Goal: Information Seeking & Learning: Learn about a topic

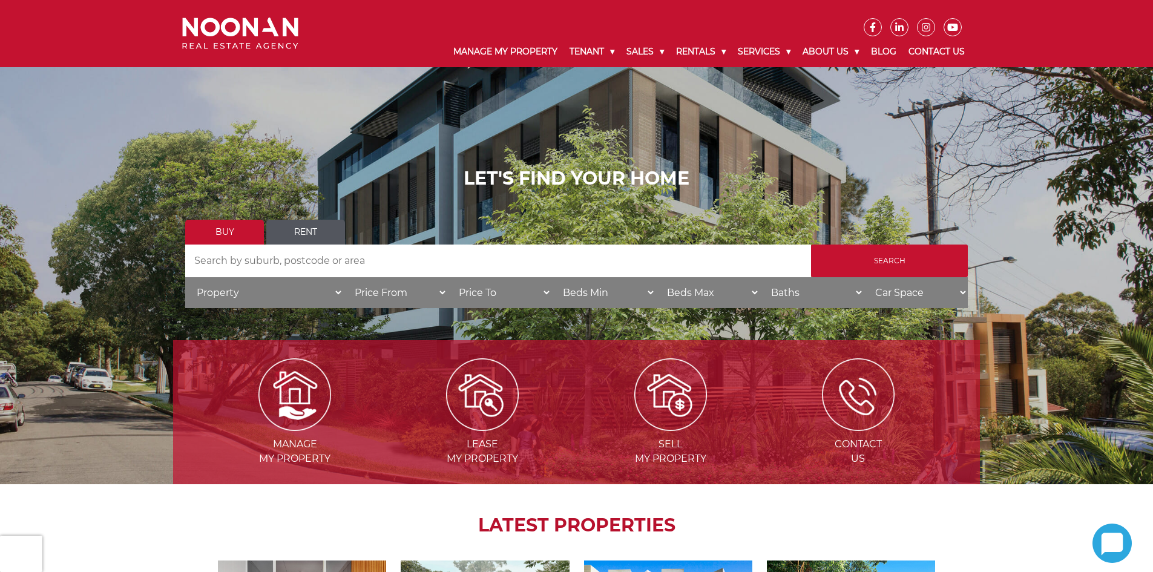
click at [313, 231] on link "Rent" at bounding box center [305, 232] width 79 height 25
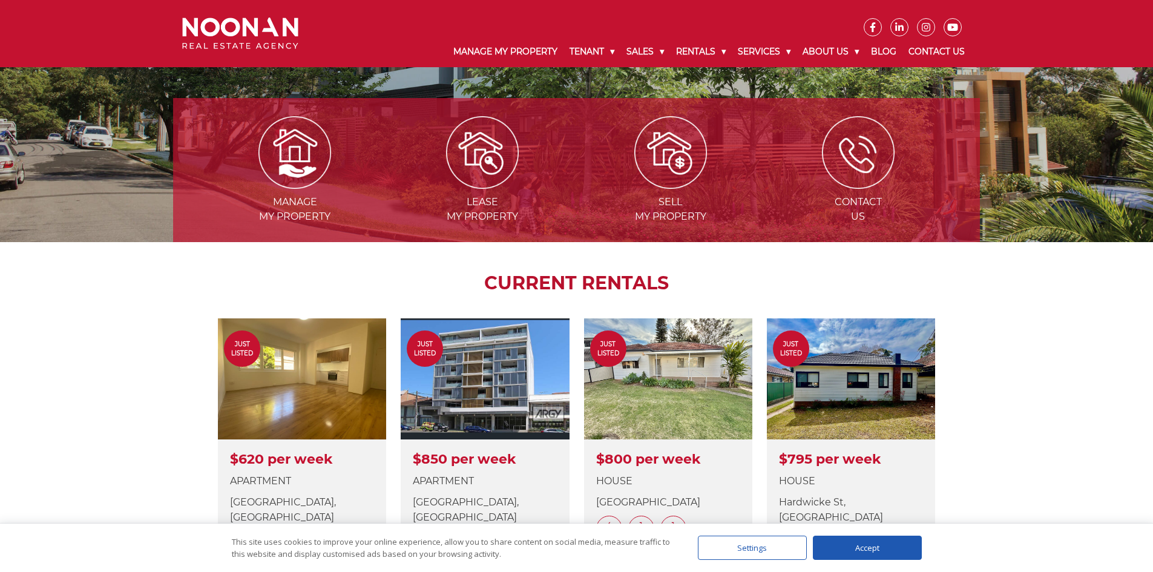
scroll to position [121, 0]
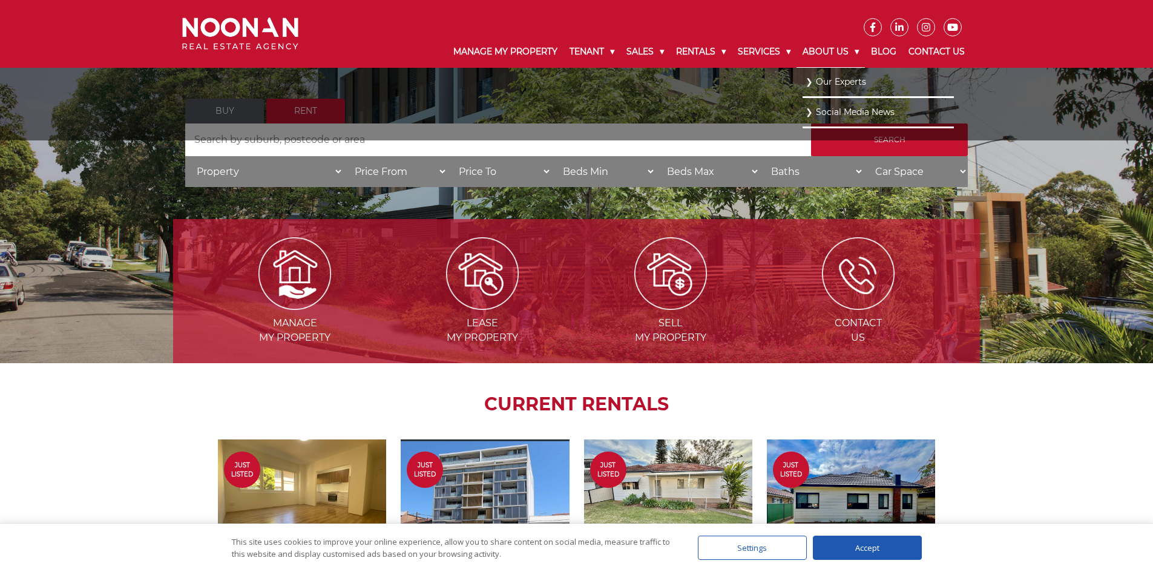
click at [824, 47] on link "About Us" at bounding box center [830, 51] width 68 height 31
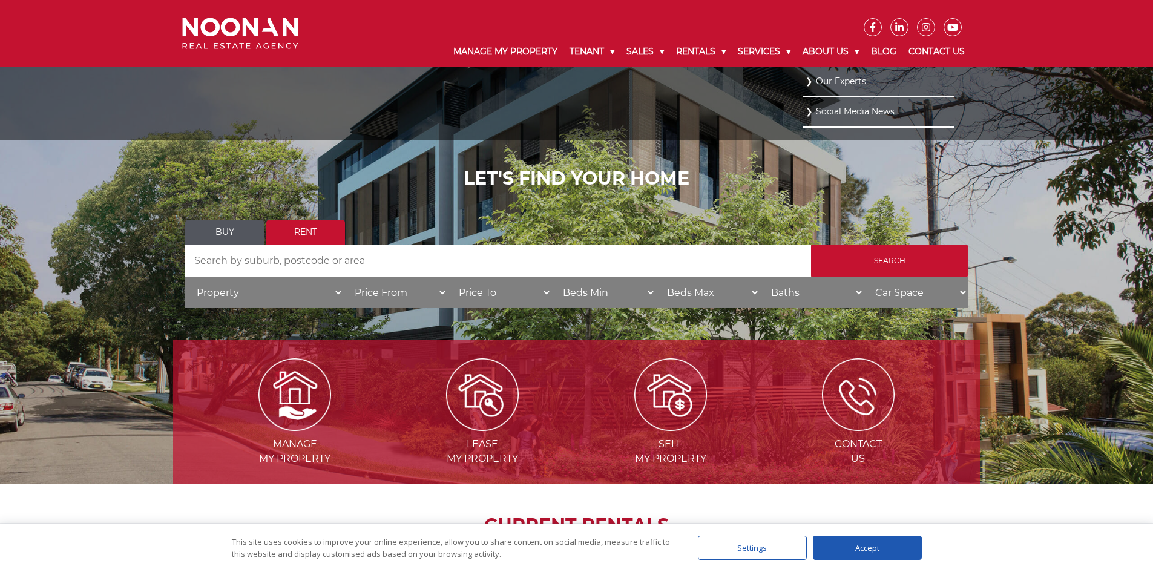
click at [828, 80] on link "Our Experts" at bounding box center [877, 81] width 145 height 16
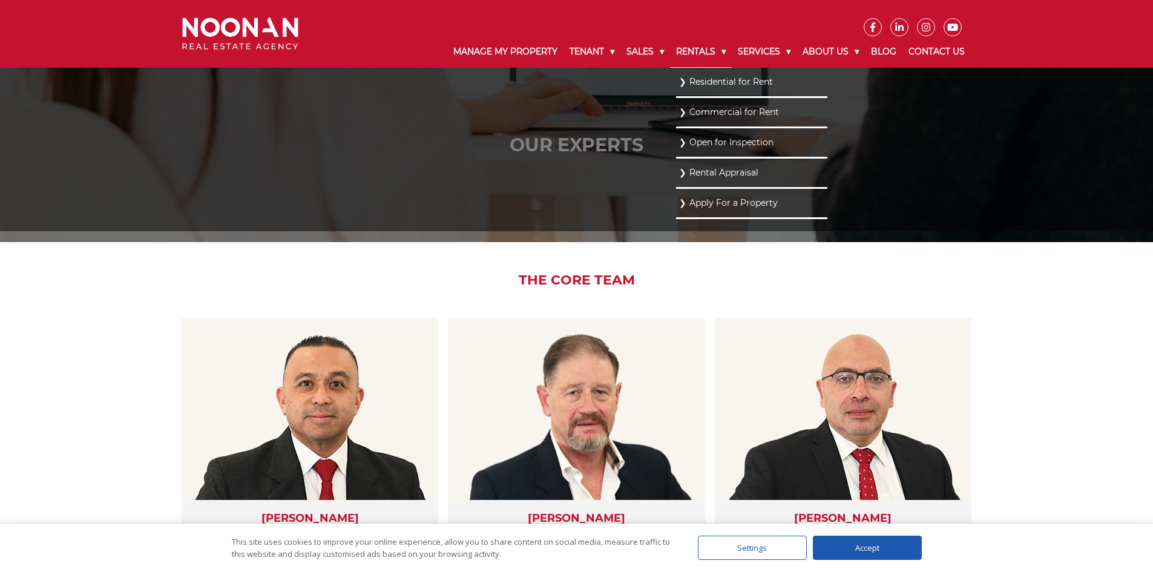
click at [690, 50] on link "Rentals" at bounding box center [701, 51] width 62 height 31
click at [698, 87] on link "Residential for Rent" at bounding box center [751, 81] width 145 height 16
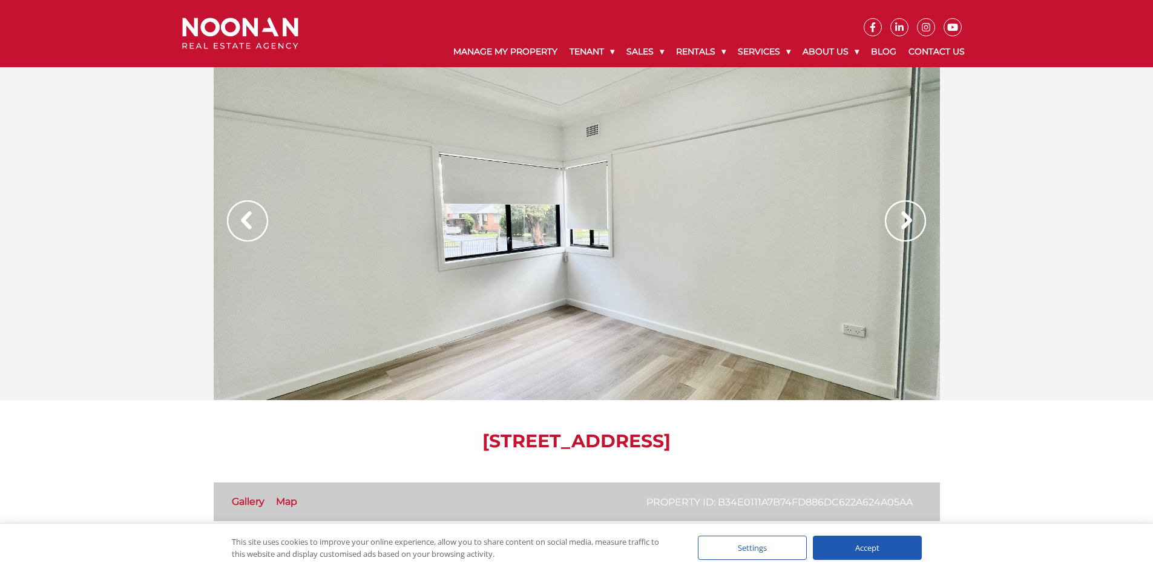
click at [905, 225] on img at bounding box center [905, 220] width 41 height 41
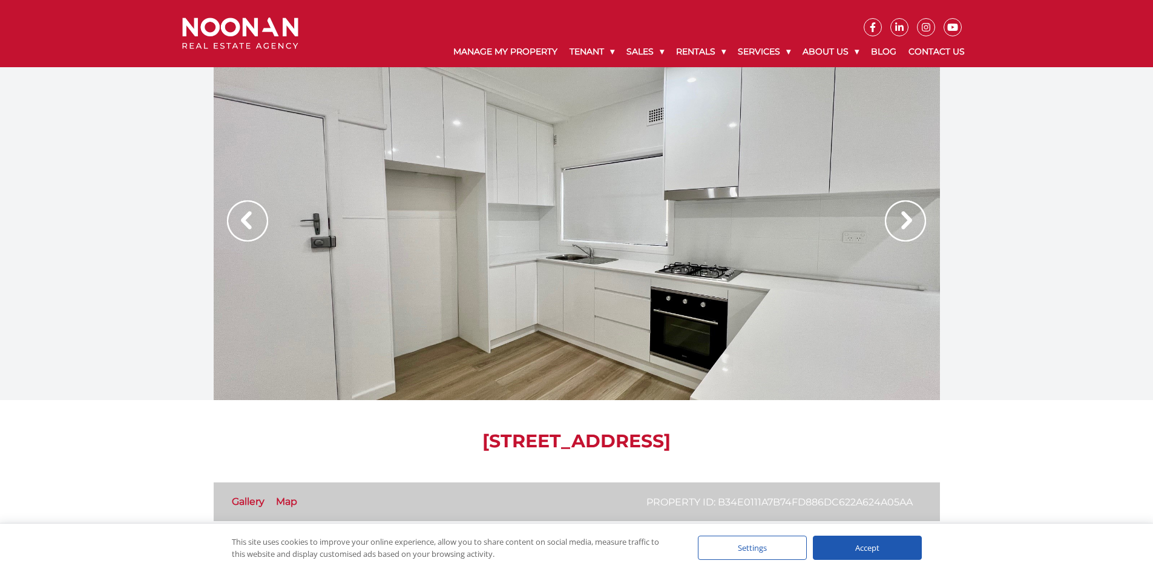
click at [905, 225] on img at bounding box center [905, 220] width 41 height 41
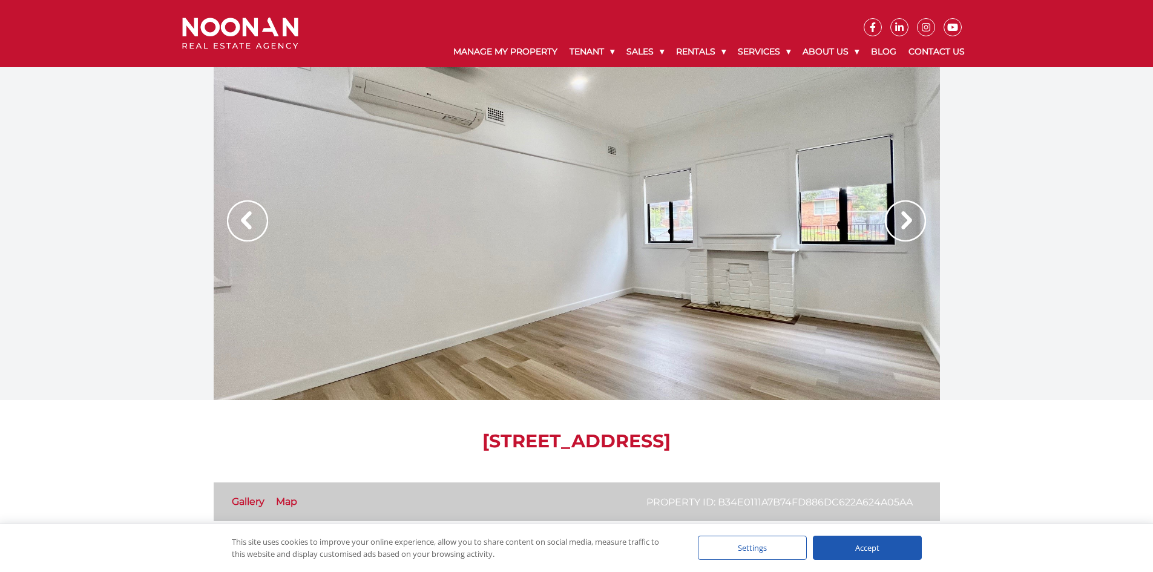
click at [905, 225] on img at bounding box center [905, 220] width 41 height 41
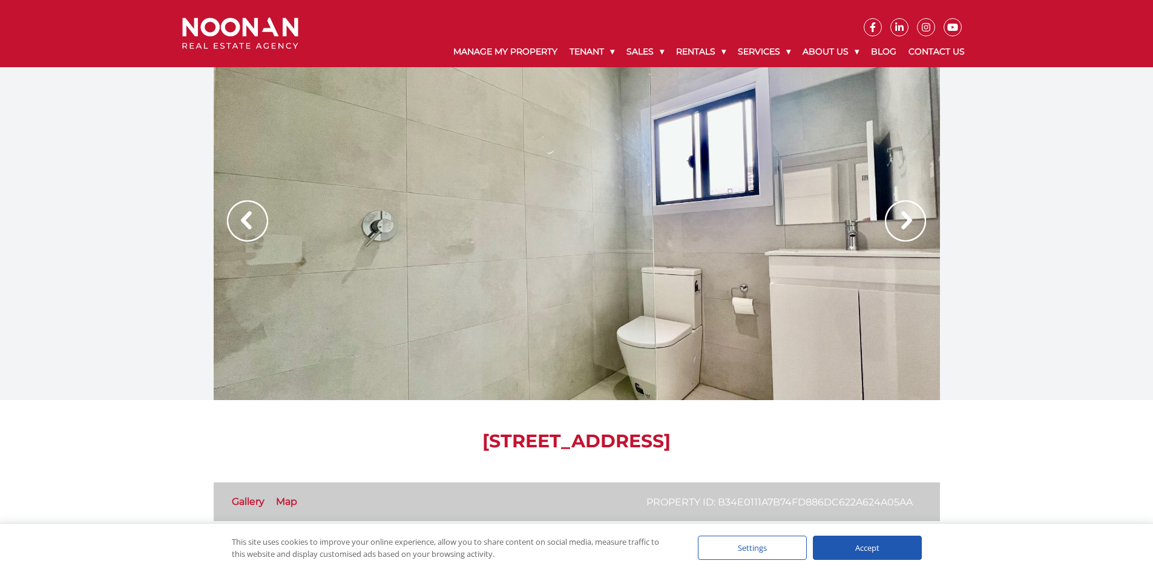
click at [905, 225] on img at bounding box center [905, 220] width 41 height 41
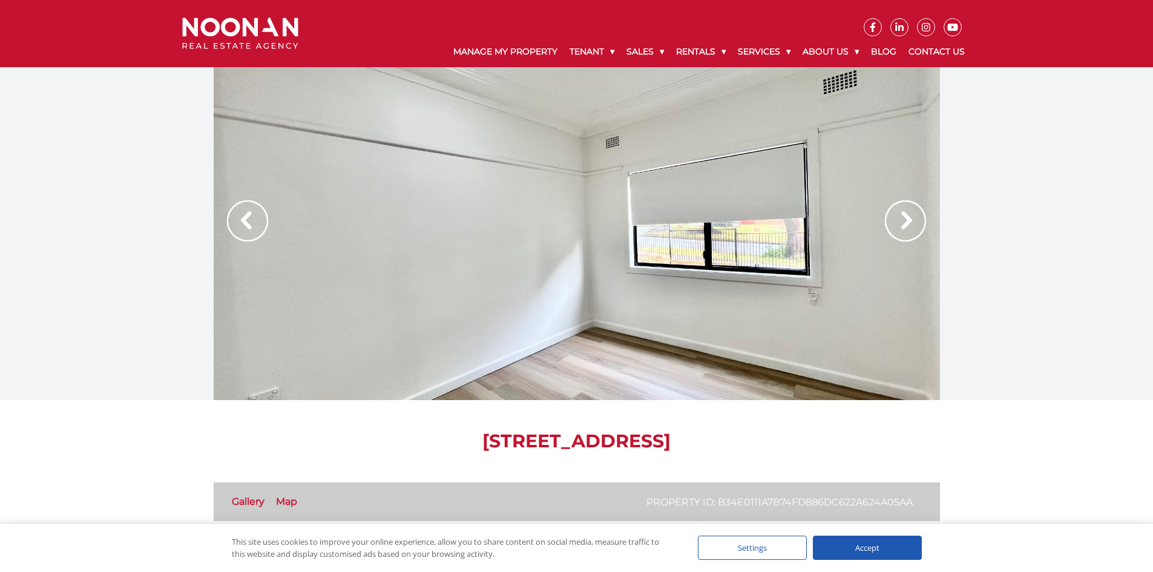
click at [905, 225] on img at bounding box center [905, 220] width 41 height 41
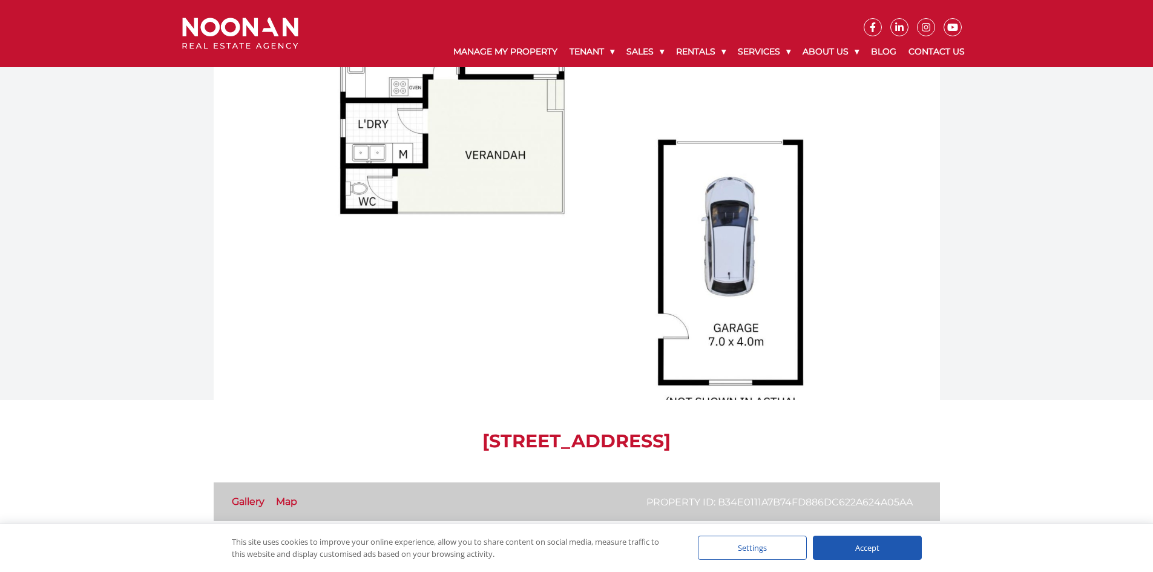
click at [905, 225] on img at bounding box center [905, 220] width 41 height 41
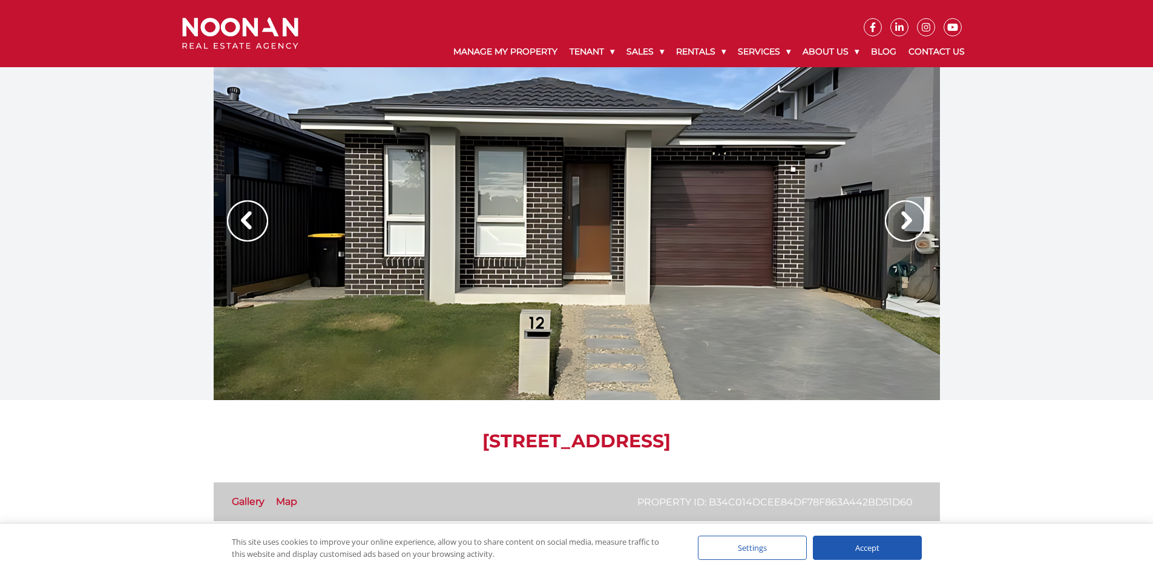
click at [904, 218] on img at bounding box center [905, 220] width 41 height 41
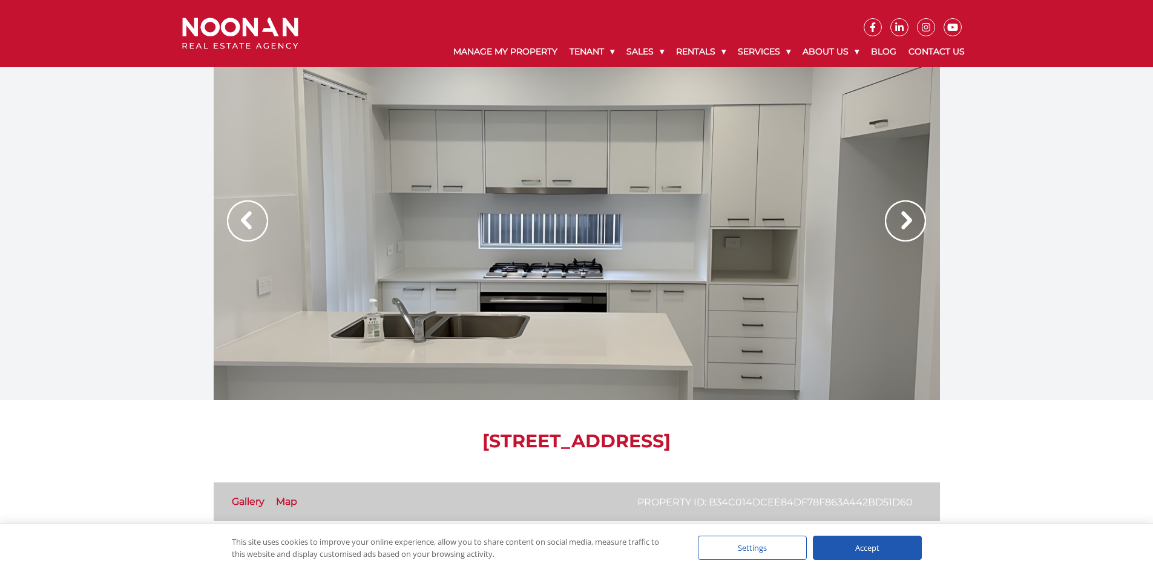
click at [911, 217] on img at bounding box center [905, 220] width 41 height 41
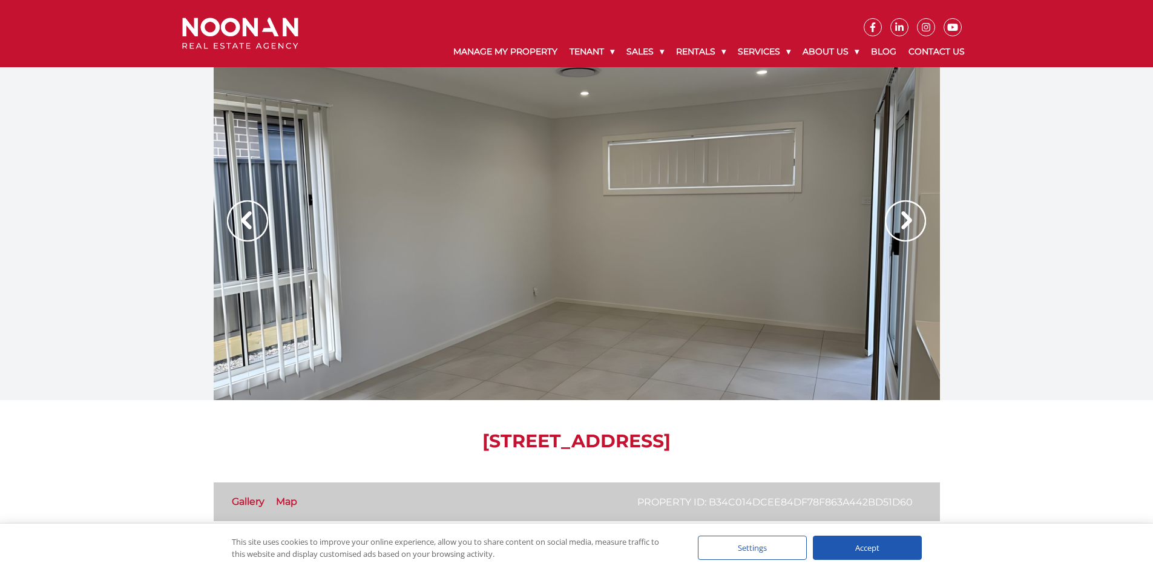
click at [909, 215] on img at bounding box center [905, 220] width 41 height 41
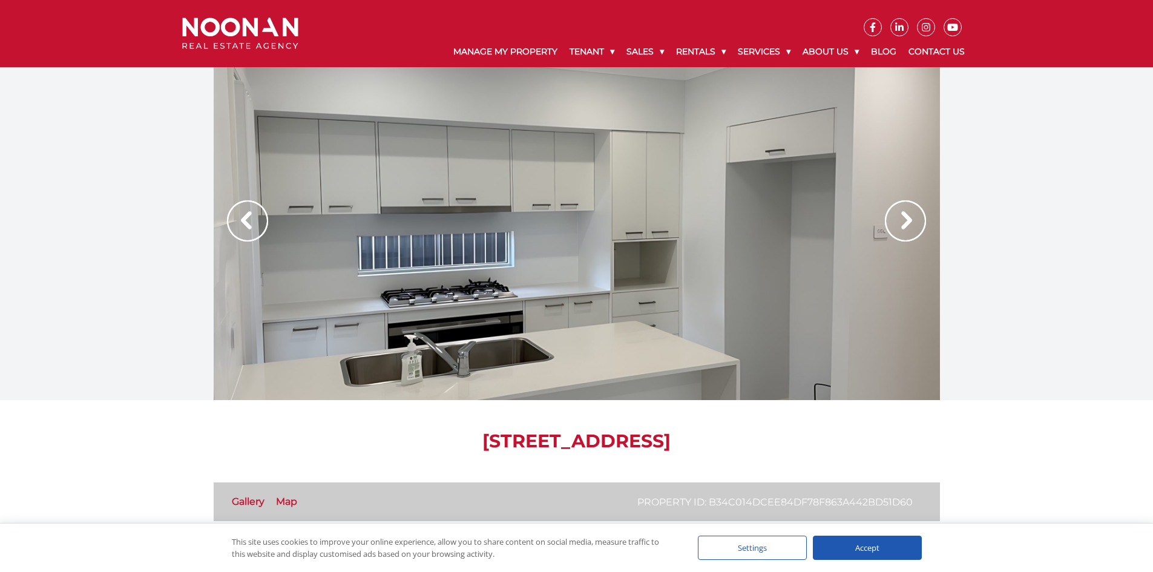
click at [909, 215] on img at bounding box center [905, 220] width 41 height 41
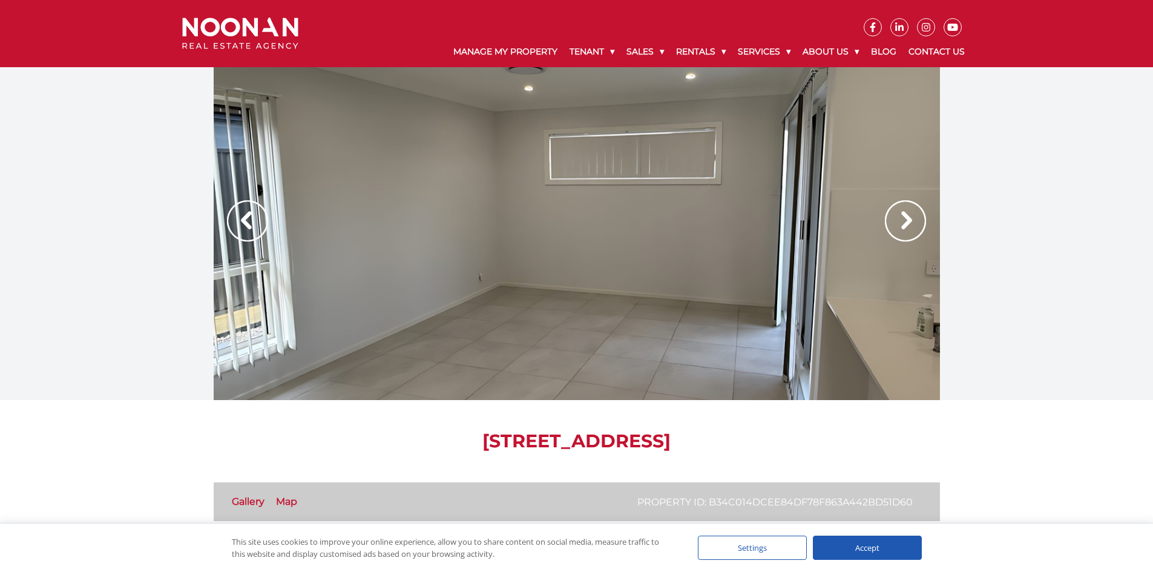
click at [909, 215] on img at bounding box center [905, 220] width 41 height 41
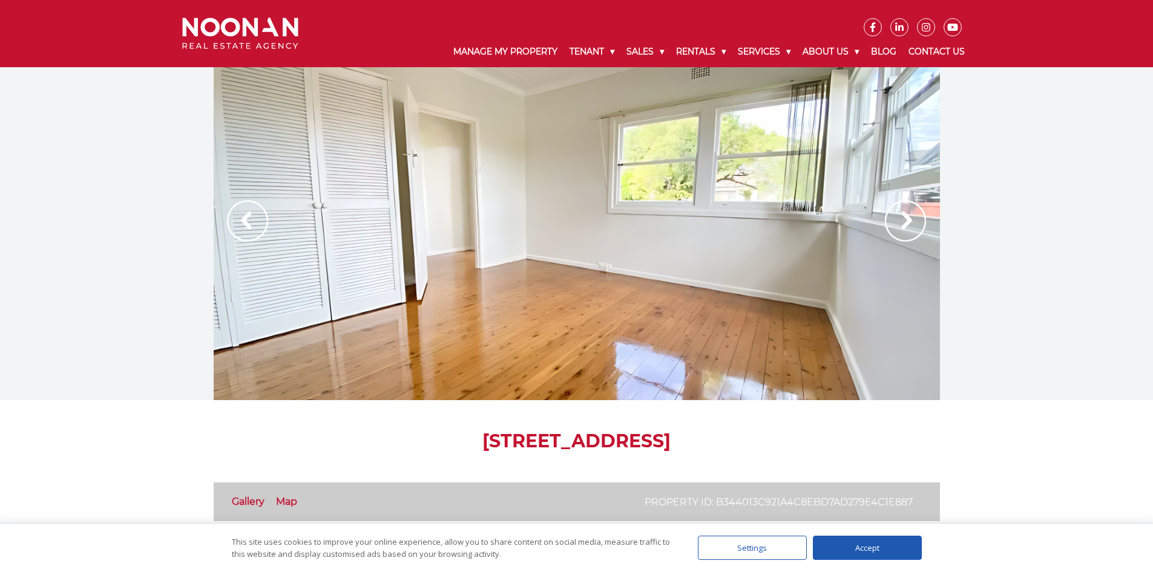
click at [903, 214] on img at bounding box center [905, 220] width 41 height 41
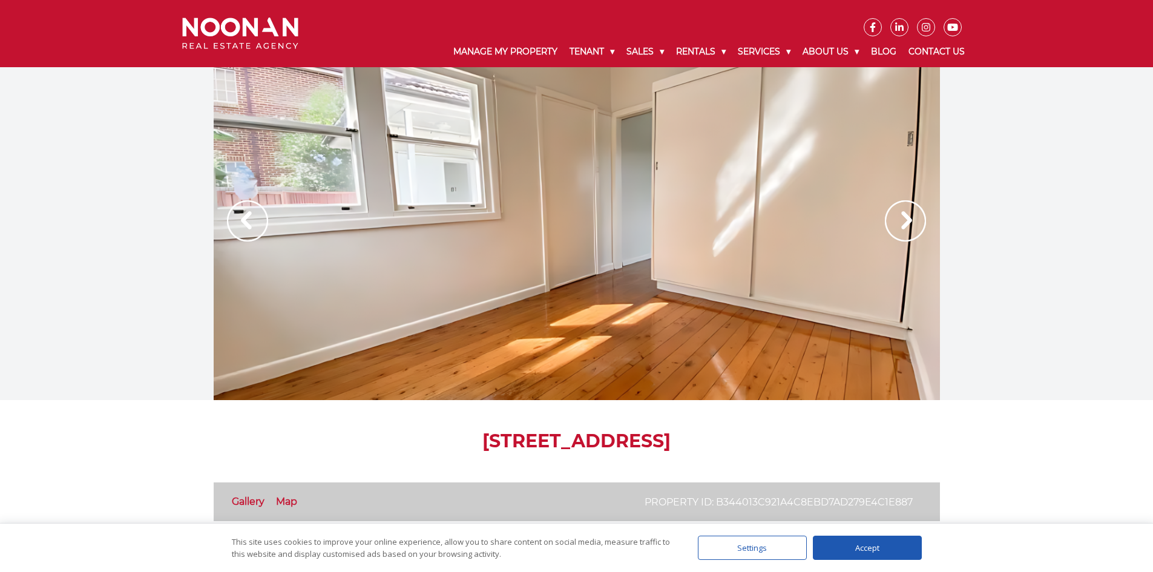
click at [903, 213] on img at bounding box center [905, 220] width 41 height 41
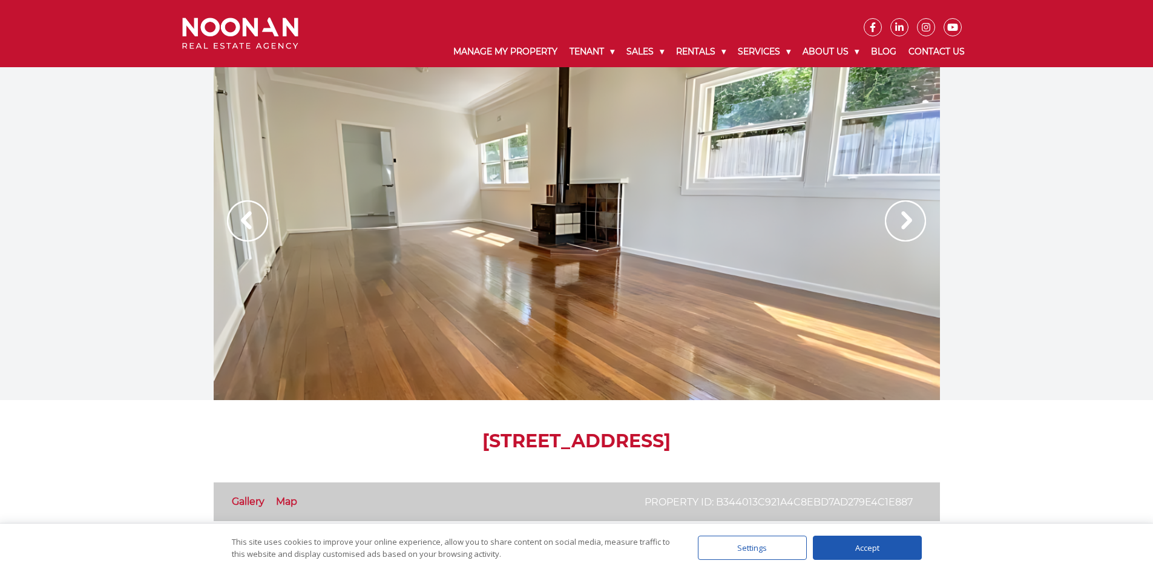
click at [903, 213] on img at bounding box center [905, 220] width 41 height 41
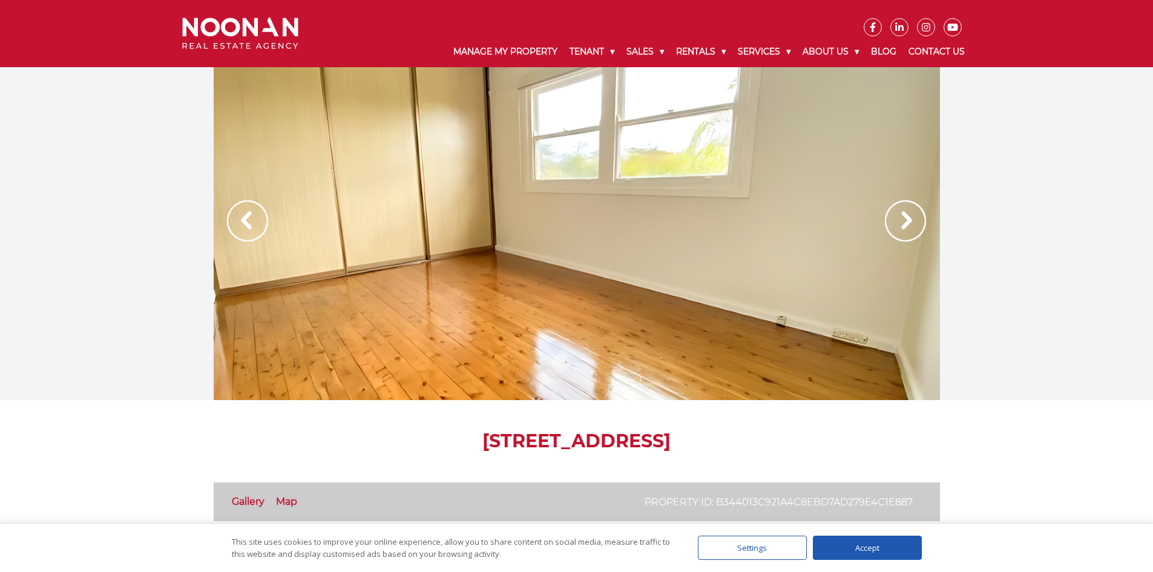
click at [903, 213] on img at bounding box center [905, 220] width 41 height 41
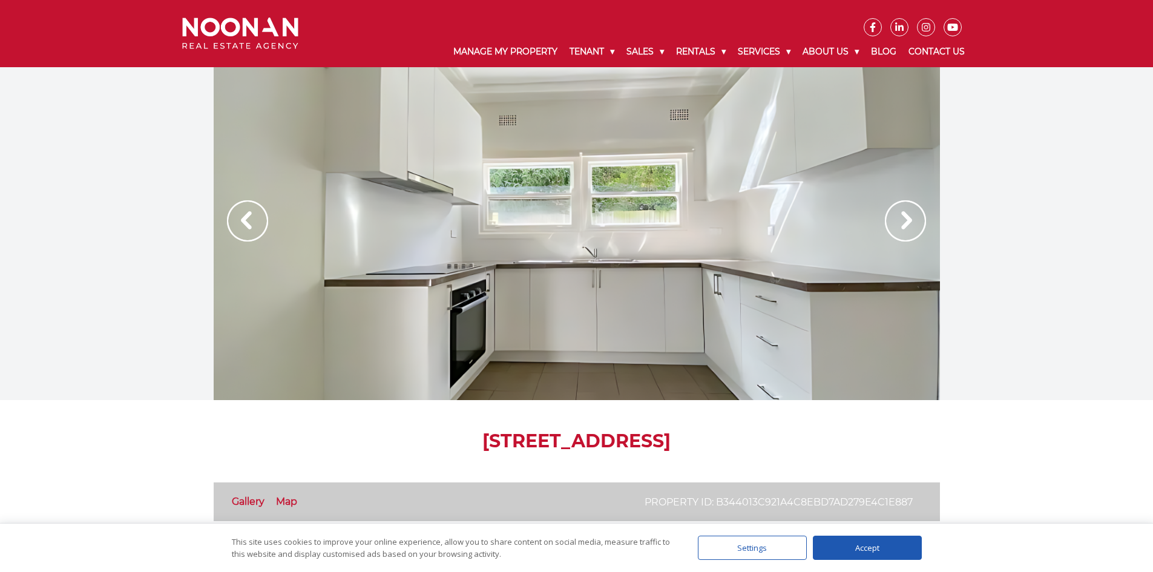
click at [903, 213] on img at bounding box center [905, 220] width 41 height 41
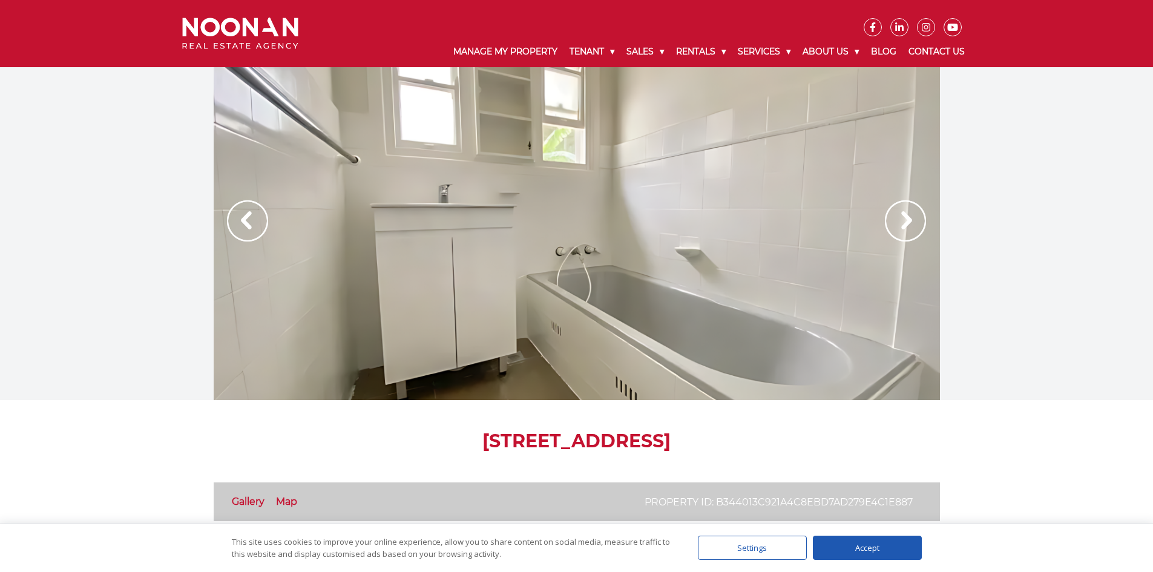
click at [903, 213] on img at bounding box center [905, 220] width 41 height 41
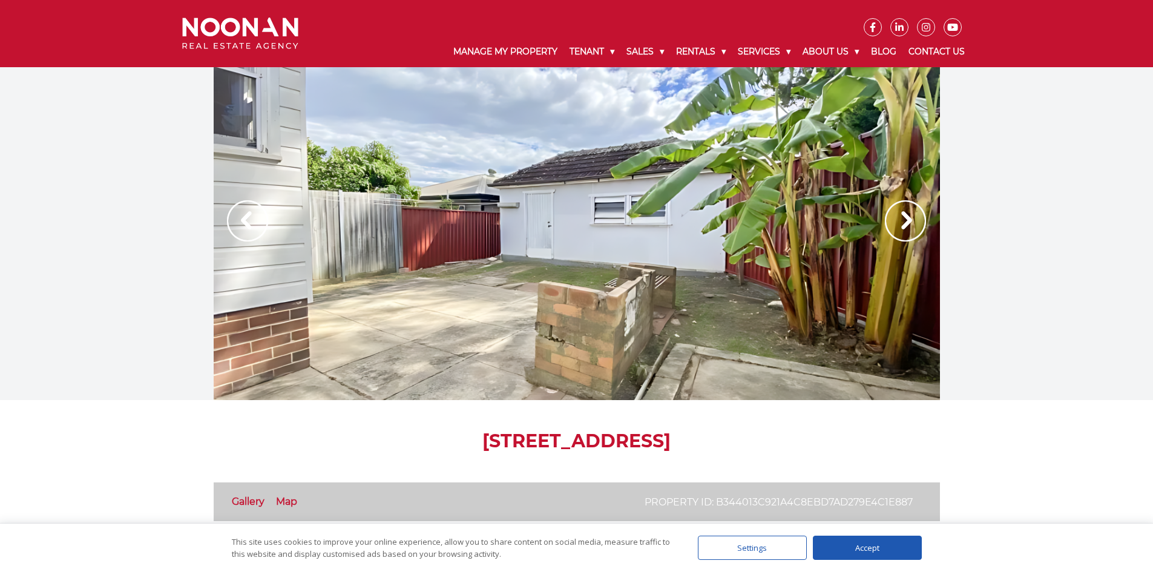
click at [903, 213] on img at bounding box center [905, 220] width 41 height 41
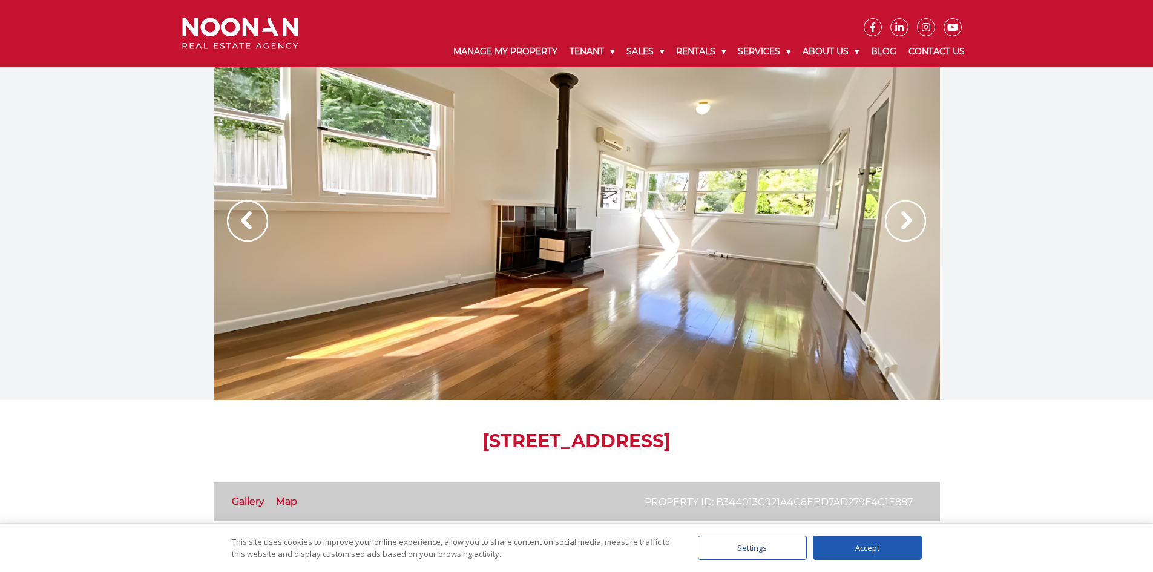
click at [903, 213] on img at bounding box center [905, 220] width 41 height 41
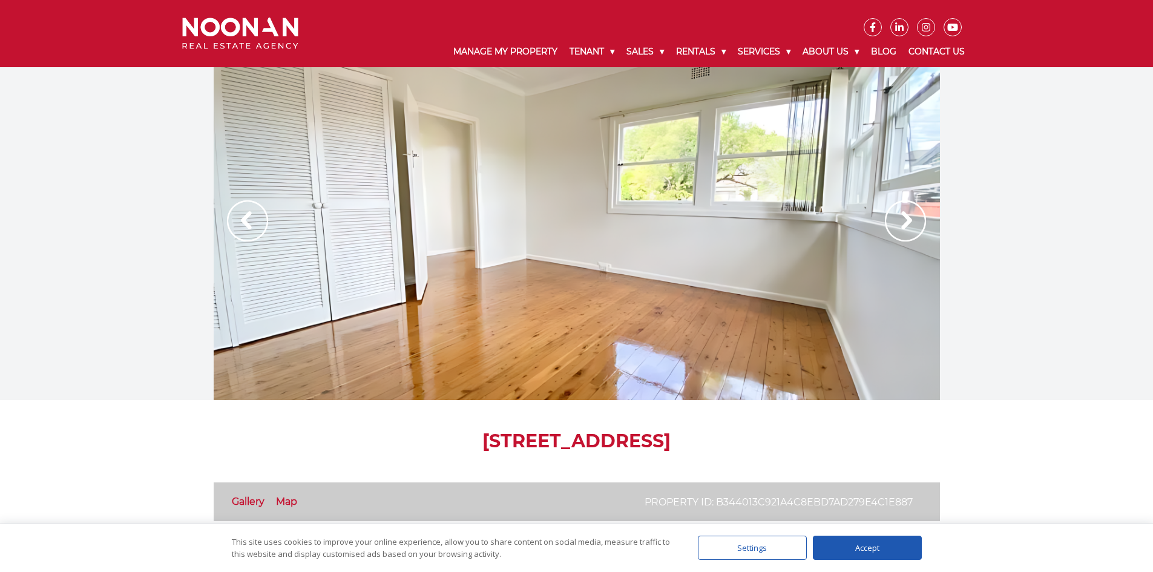
click at [903, 213] on img at bounding box center [905, 220] width 41 height 41
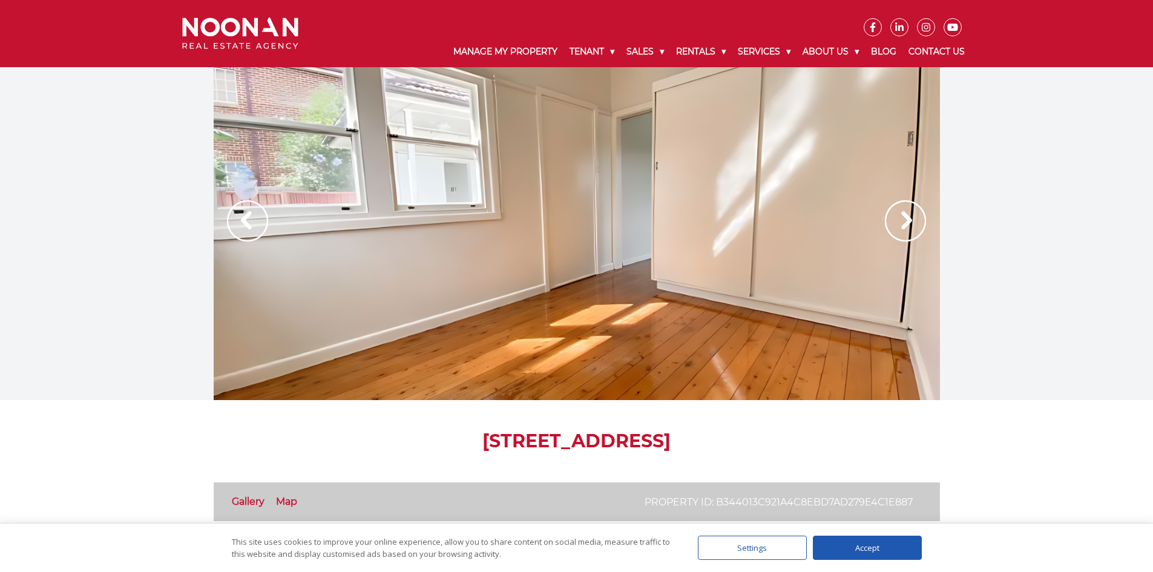
click at [903, 213] on img at bounding box center [905, 220] width 41 height 41
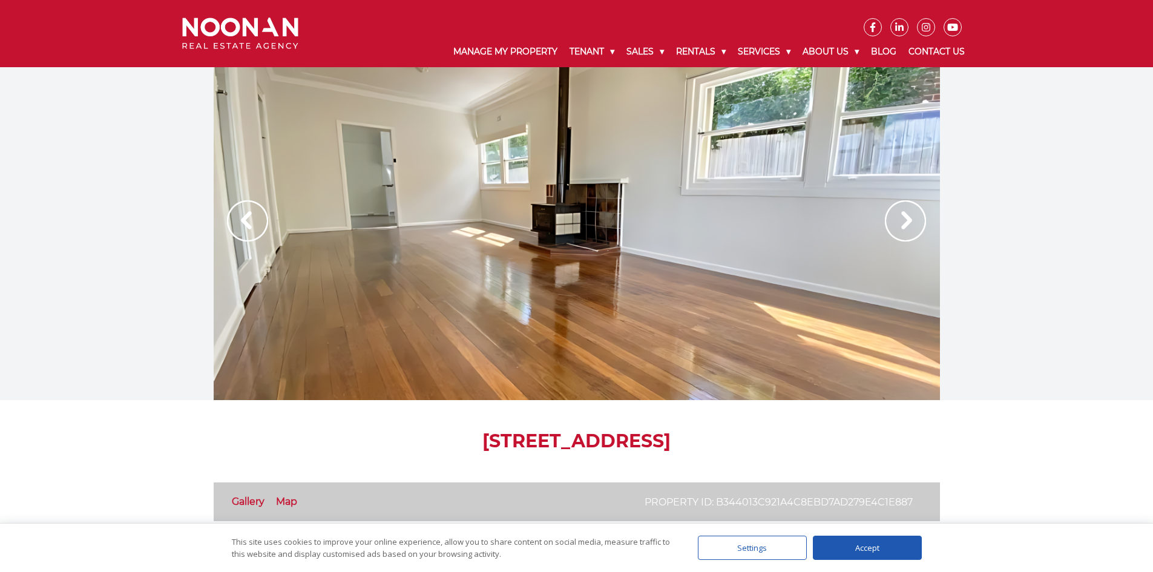
click at [903, 214] on img at bounding box center [905, 220] width 41 height 41
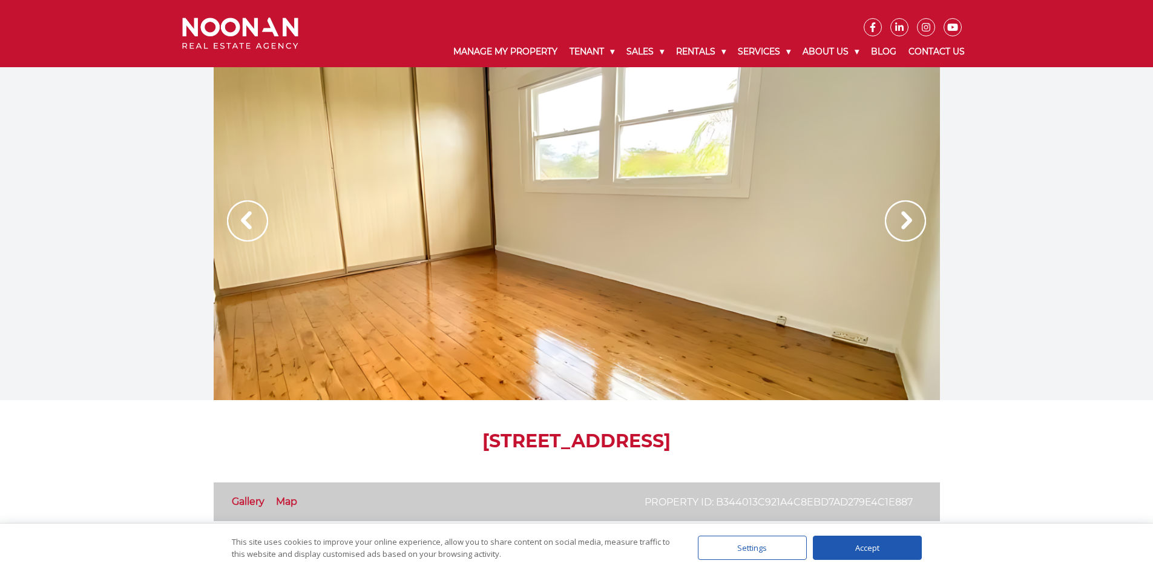
click at [901, 224] on img at bounding box center [905, 220] width 41 height 41
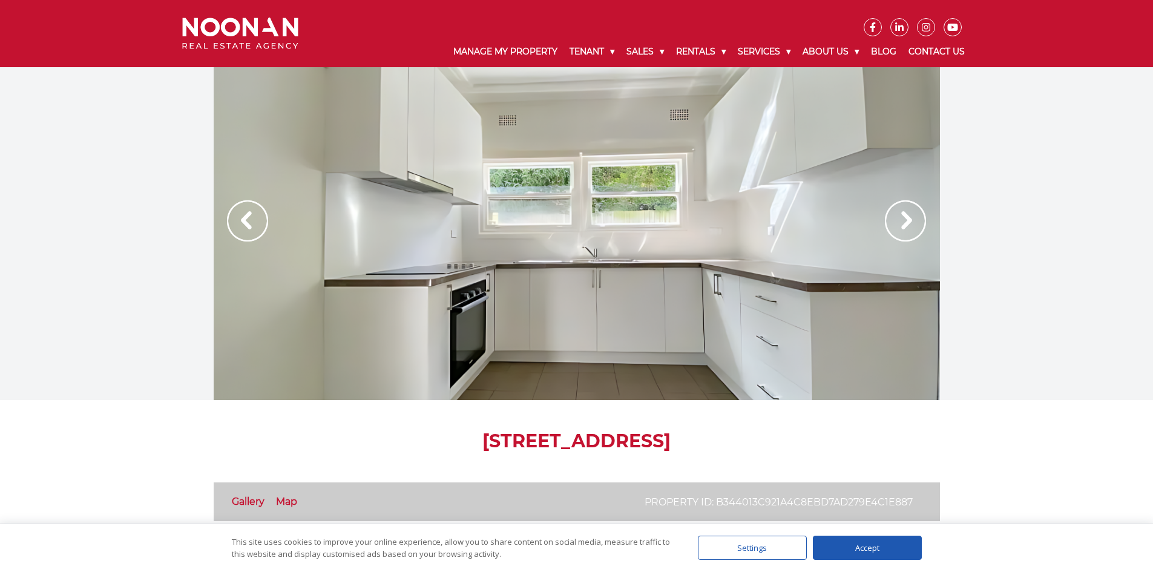
click at [908, 218] on img at bounding box center [905, 220] width 41 height 41
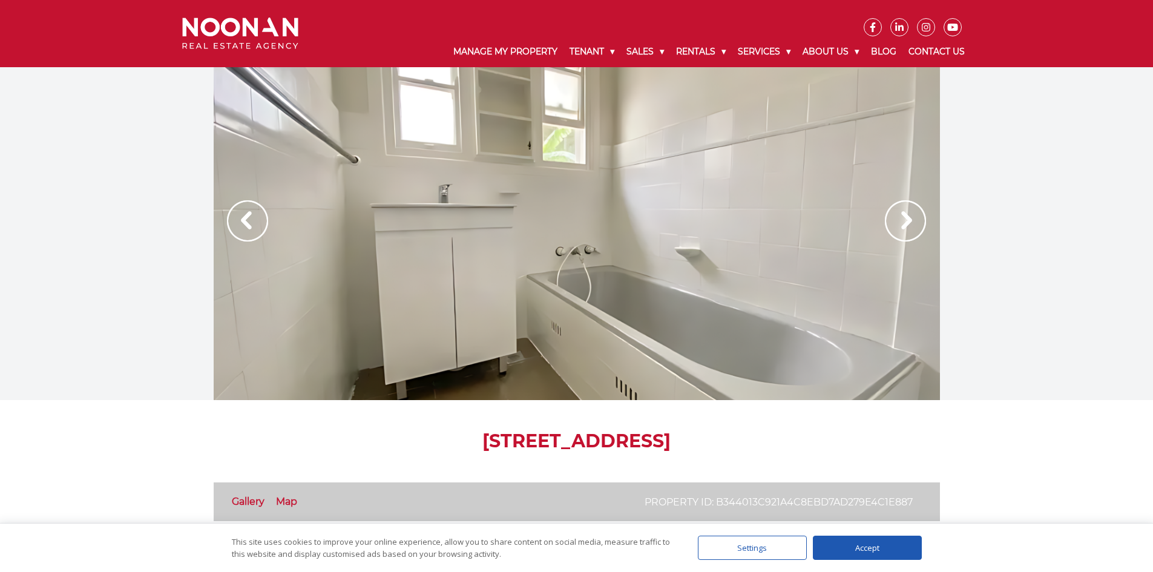
click at [908, 218] on img at bounding box center [905, 220] width 41 height 41
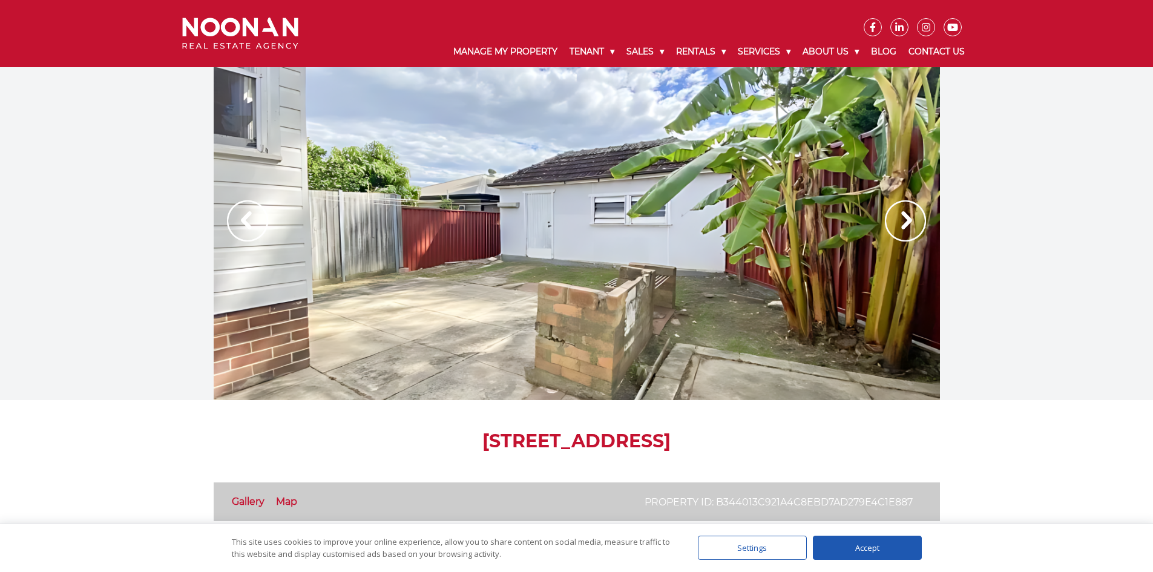
click at [908, 218] on img at bounding box center [905, 220] width 41 height 41
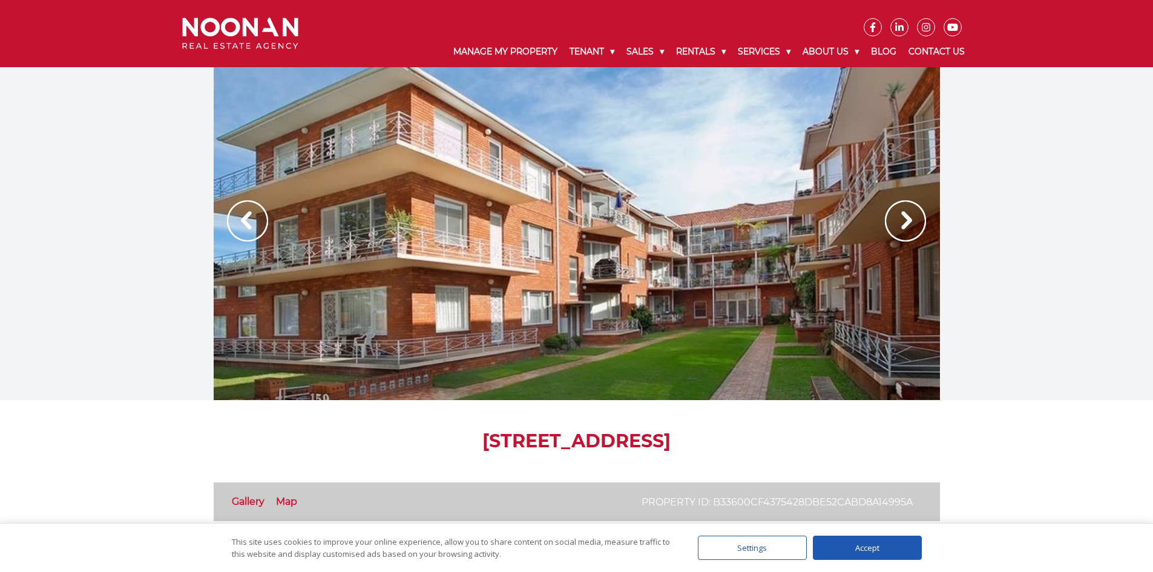
click at [893, 223] on img at bounding box center [905, 220] width 41 height 41
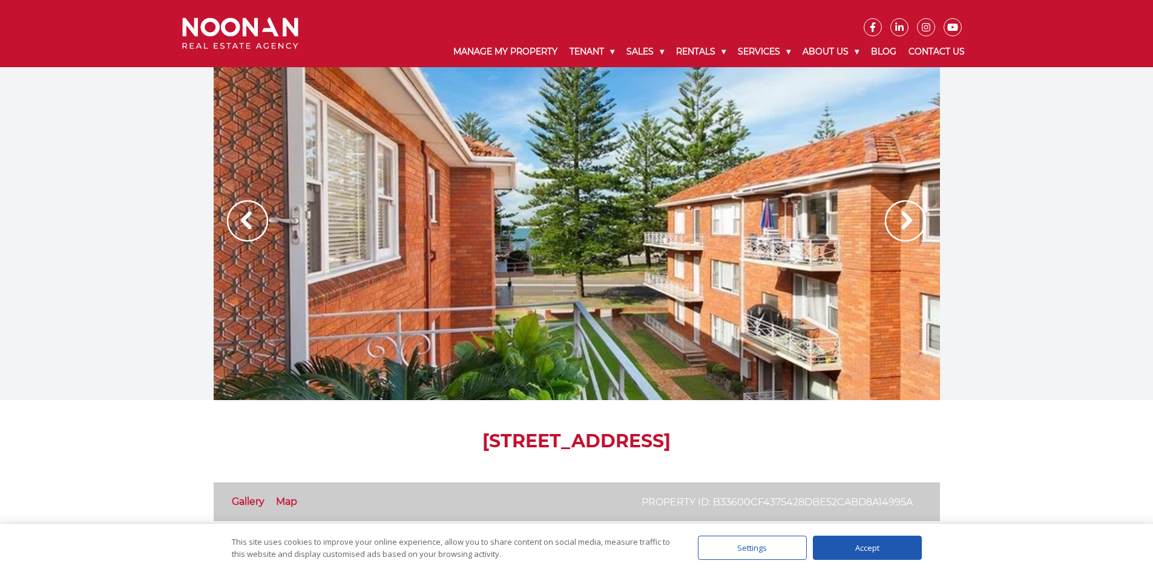
click at [893, 221] on img at bounding box center [905, 220] width 41 height 41
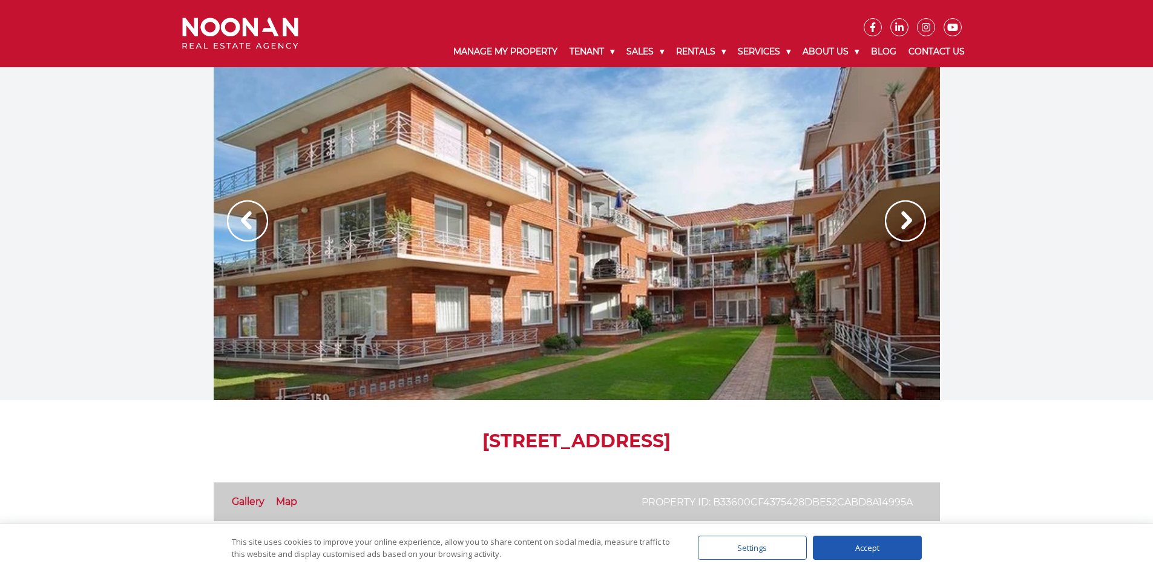
click at [891, 219] on img at bounding box center [905, 220] width 41 height 41
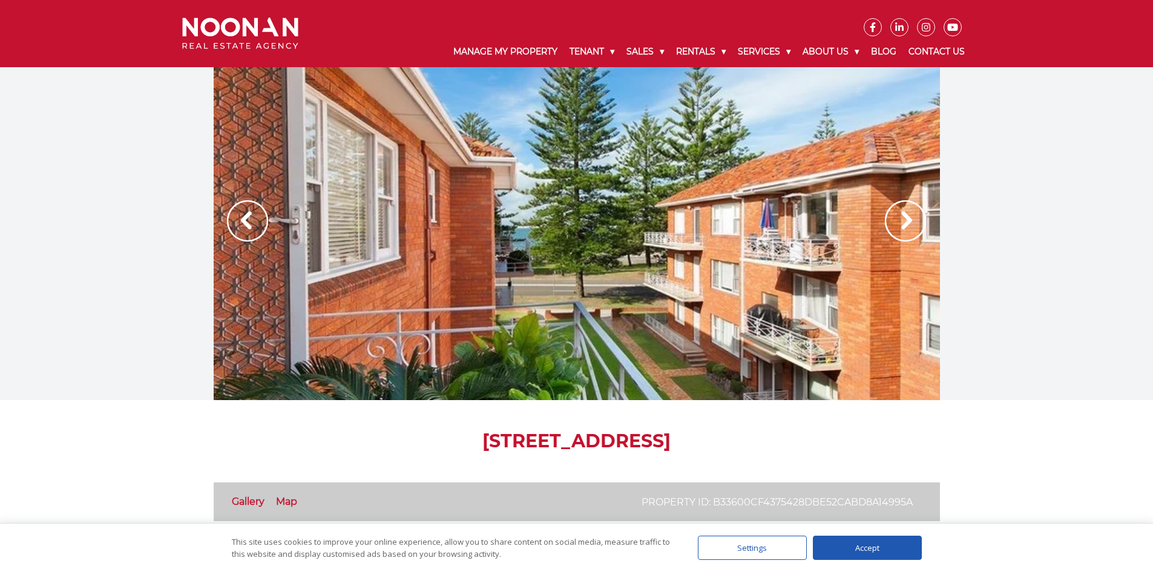
click at [892, 220] on img at bounding box center [905, 220] width 41 height 41
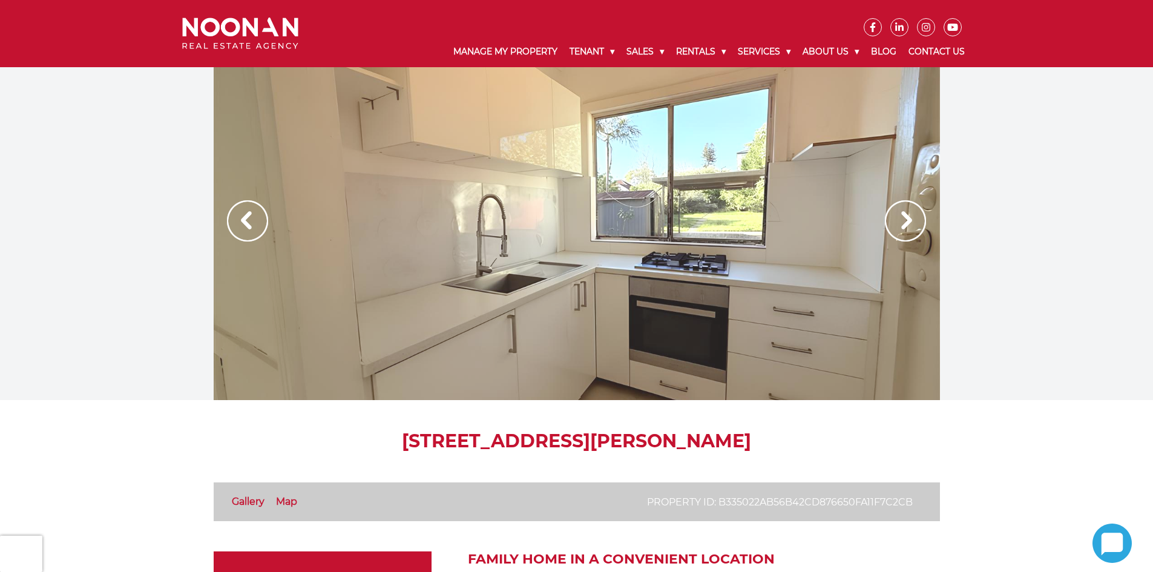
click at [904, 225] on img at bounding box center [905, 220] width 41 height 41
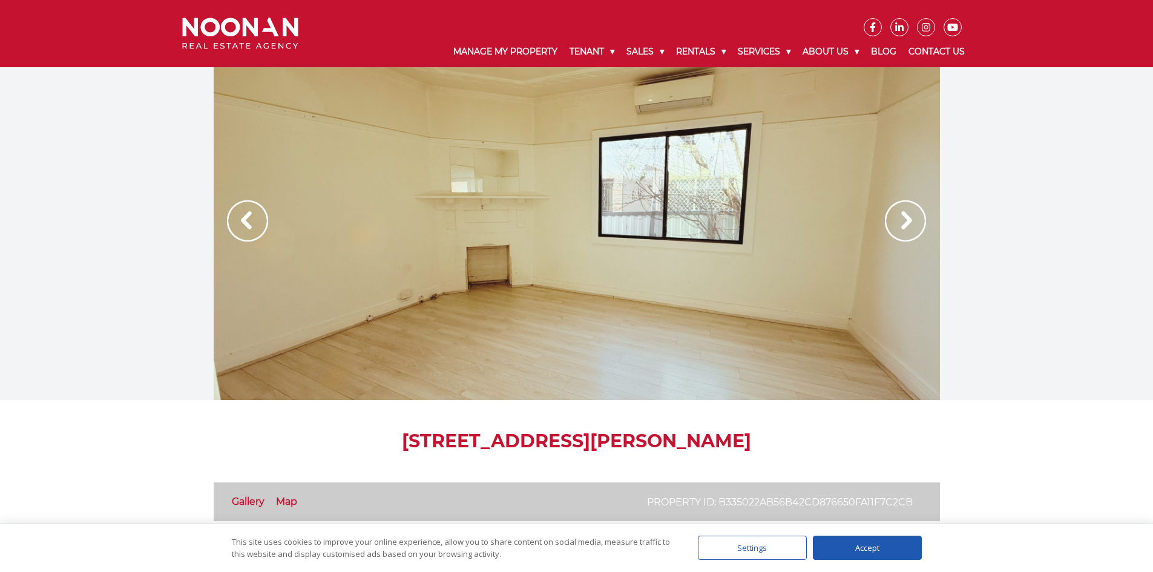
click at [904, 225] on img at bounding box center [905, 220] width 41 height 41
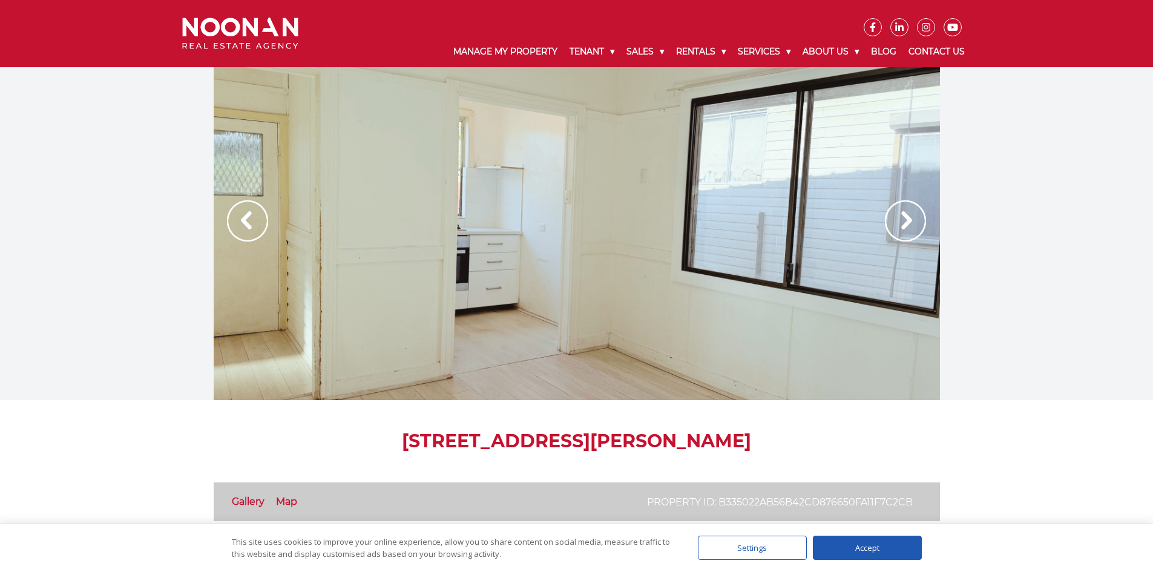
click at [904, 225] on img at bounding box center [905, 220] width 41 height 41
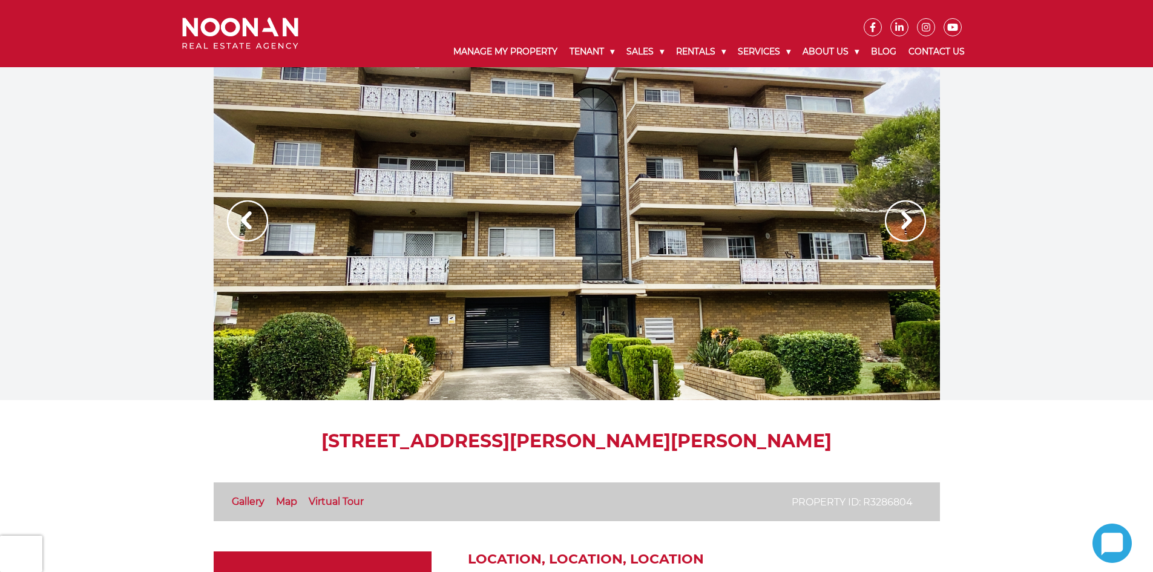
click at [904, 227] on img at bounding box center [905, 220] width 41 height 41
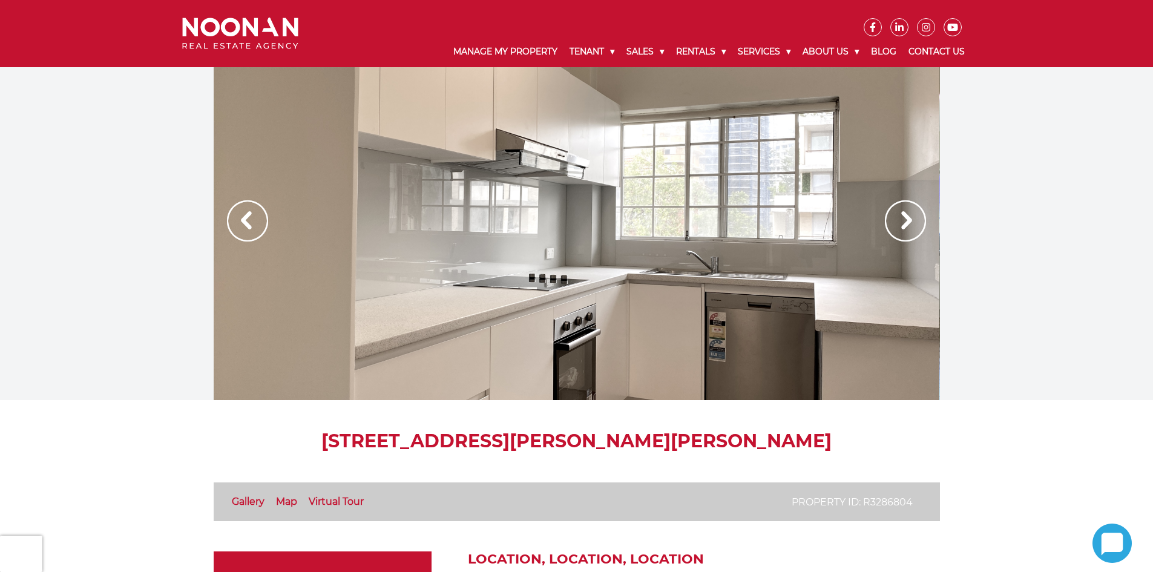
click at [873, 221] on div at bounding box center [576, 233] width 726 height 333
click at [915, 221] on img at bounding box center [905, 220] width 41 height 41
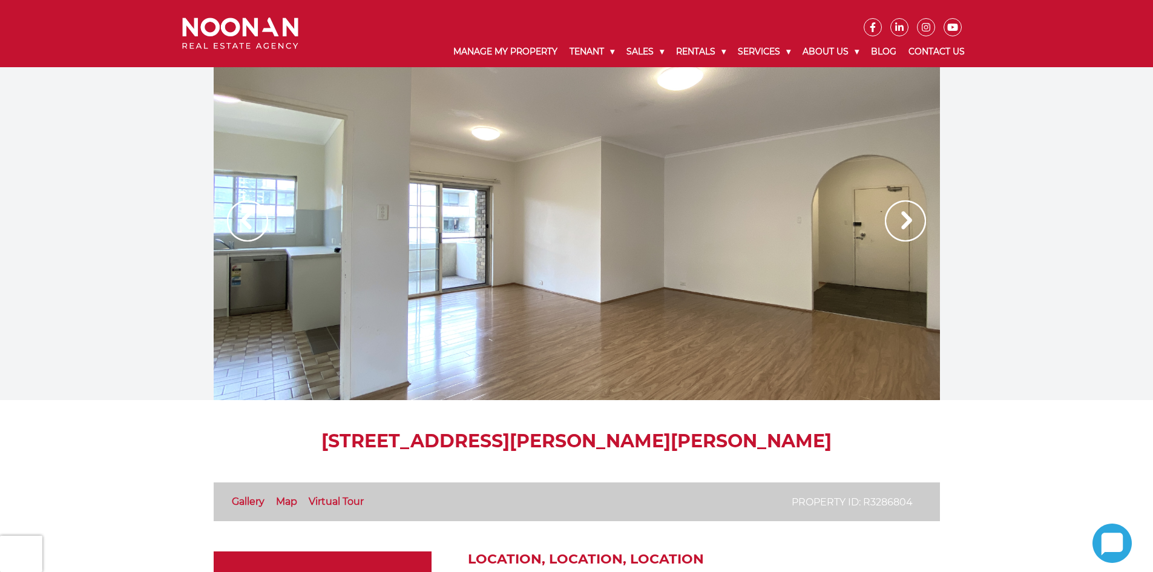
click at [915, 221] on img at bounding box center [905, 220] width 41 height 41
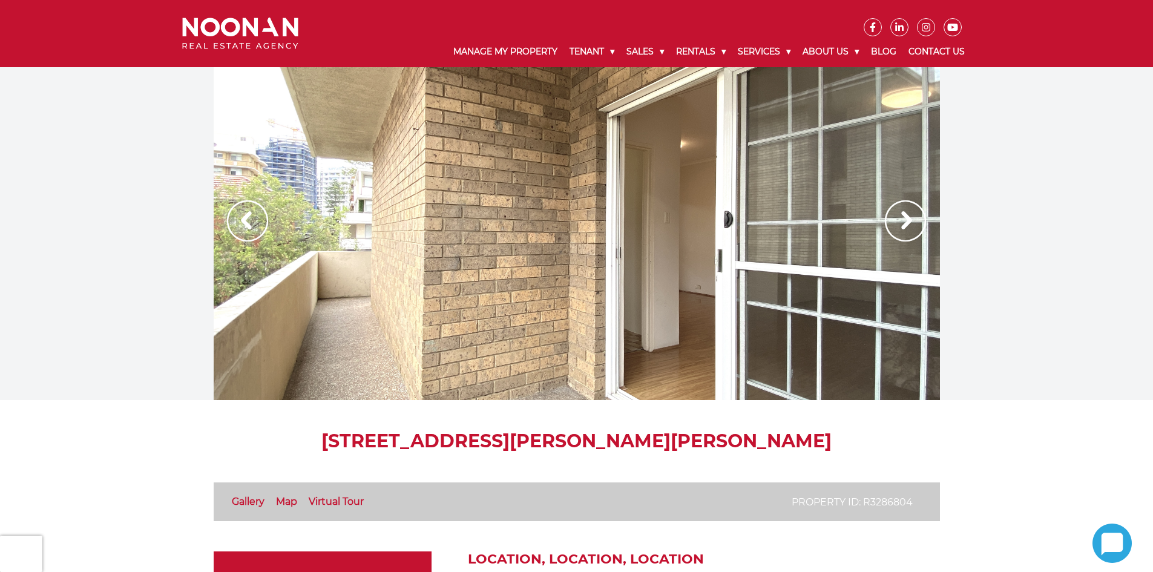
click at [911, 212] on img at bounding box center [905, 220] width 41 height 41
